Goal: Task Accomplishment & Management: Manage account settings

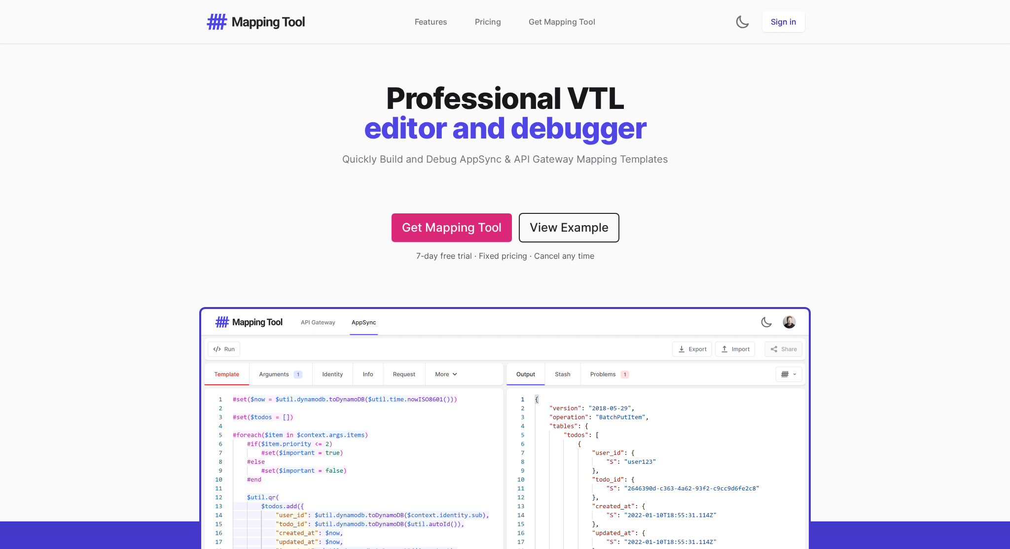
click at [778, 17] on link "Sign in" at bounding box center [783, 21] width 42 height 21
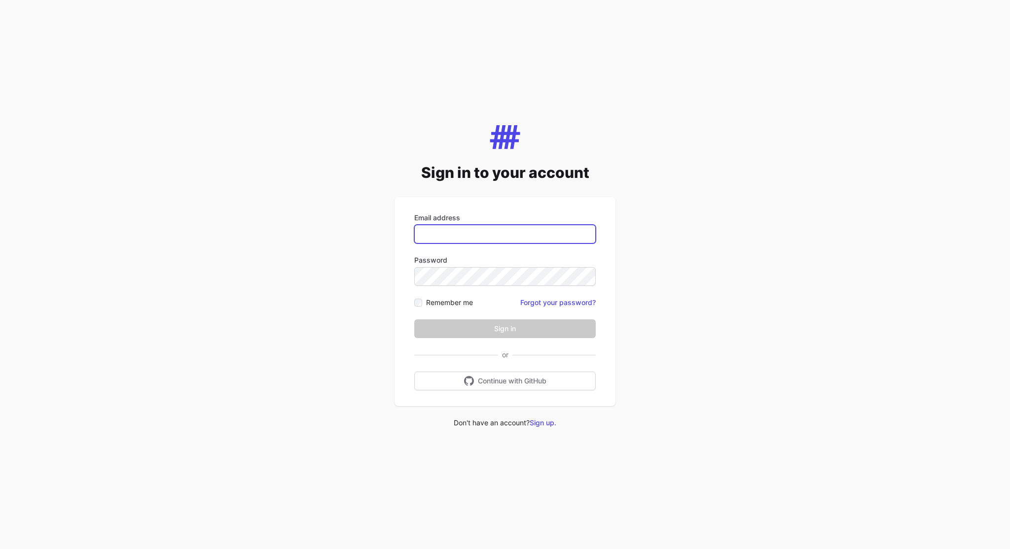
drag, startPoint x: 514, startPoint y: 227, endPoint x: 514, endPoint y: 234, distance: 6.4
click at [514, 229] on input "Email address" at bounding box center [504, 234] width 181 height 19
type input "**********"
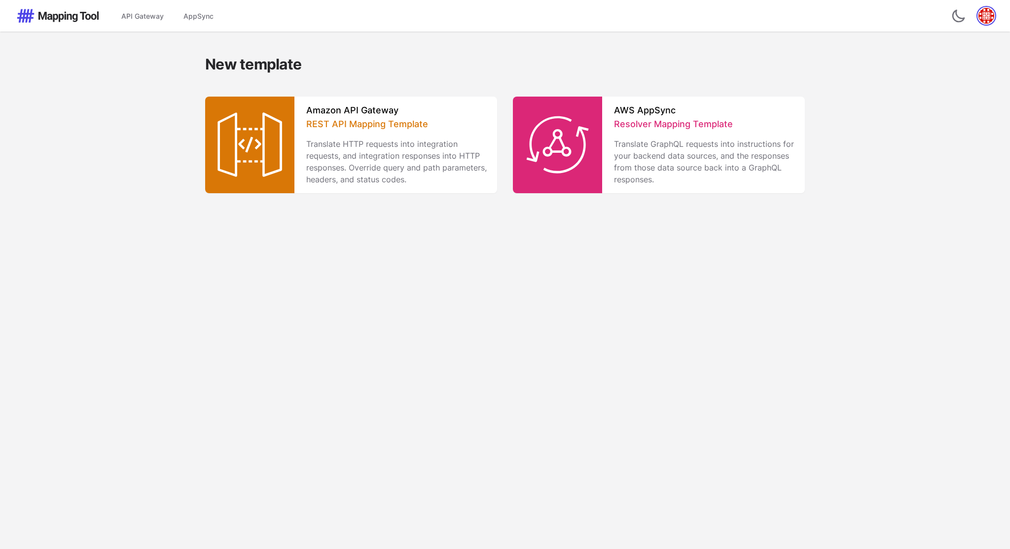
drag, startPoint x: 991, startPoint y: 13, endPoint x: 988, endPoint y: 18, distance: 6.0
click at [990, 13] on img "button" at bounding box center [986, 16] width 16 height 16
click at [929, 74] on link "Manage Subscription" at bounding box center [935, 70] width 118 height 16
